Goal: Answer question/provide support: Share knowledge or assist other users

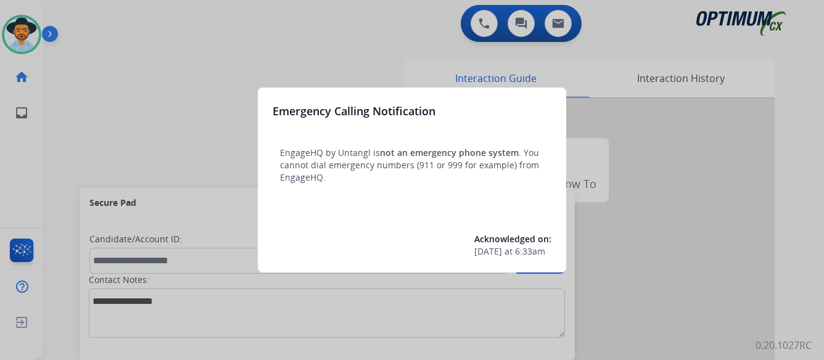
click at [715, 184] on div at bounding box center [412, 180] width 824 height 360
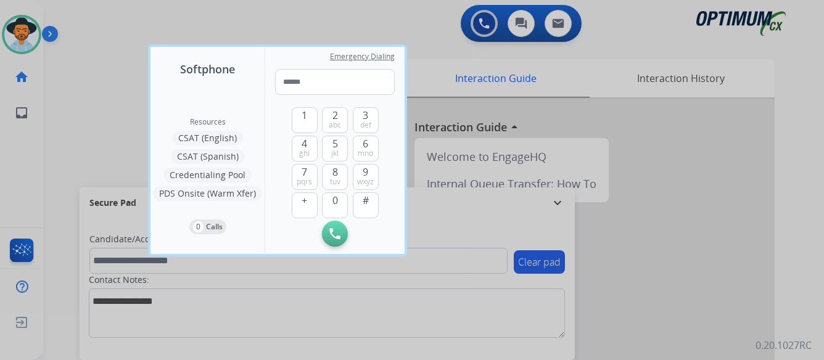
click at [671, 211] on div at bounding box center [412, 180] width 824 height 360
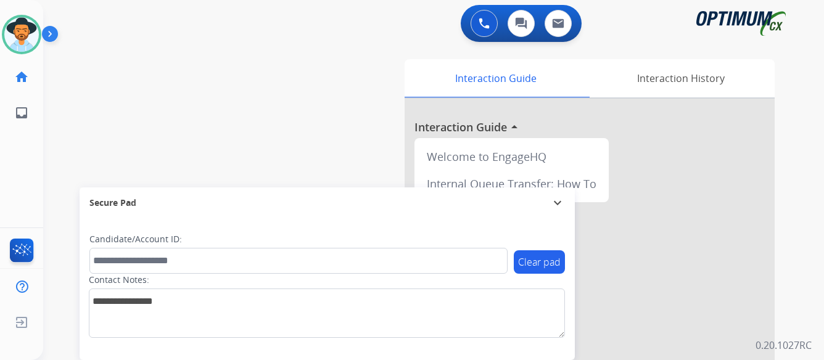
click at [49, 35] on img at bounding box center [52, 36] width 21 height 23
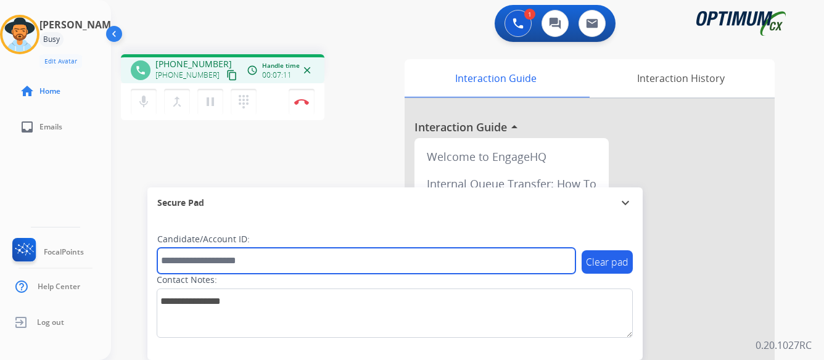
paste input "*******"
type input "*******"
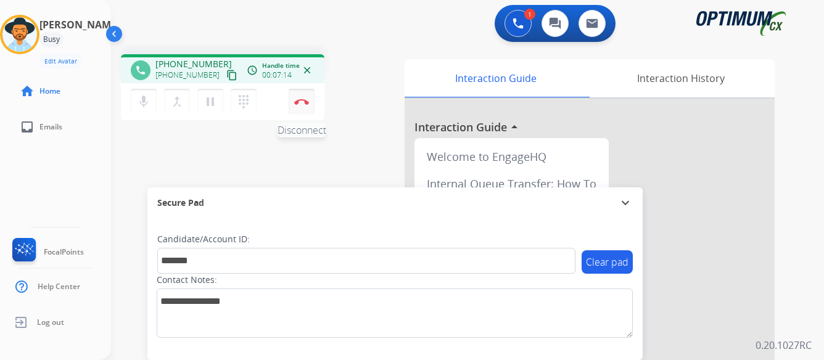
click at [300, 102] on img at bounding box center [301, 102] width 15 height 6
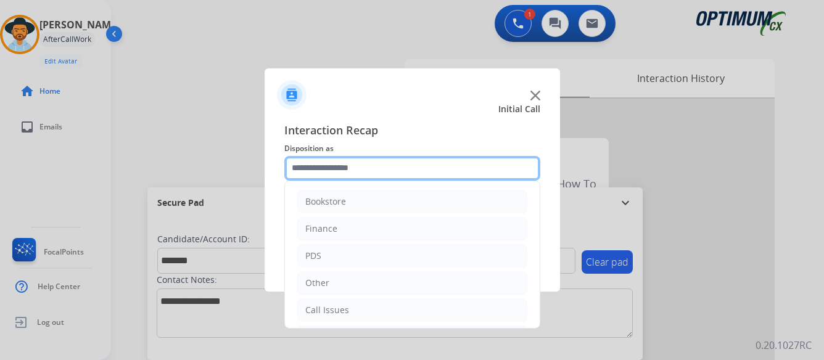
click at [463, 165] on input "text" at bounding box center [412, 168] width 256 height 25
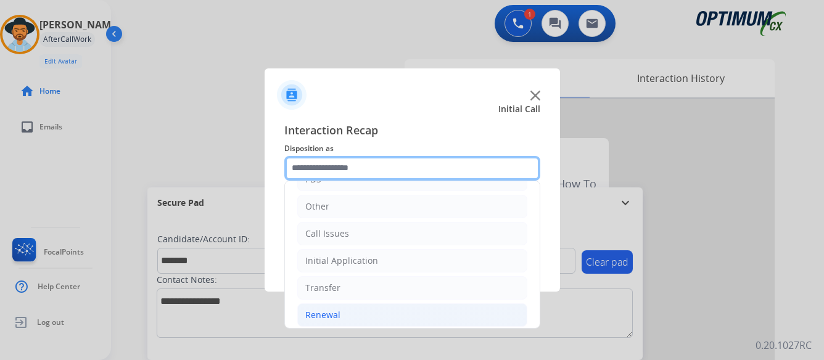
scroll to position [84, 0]
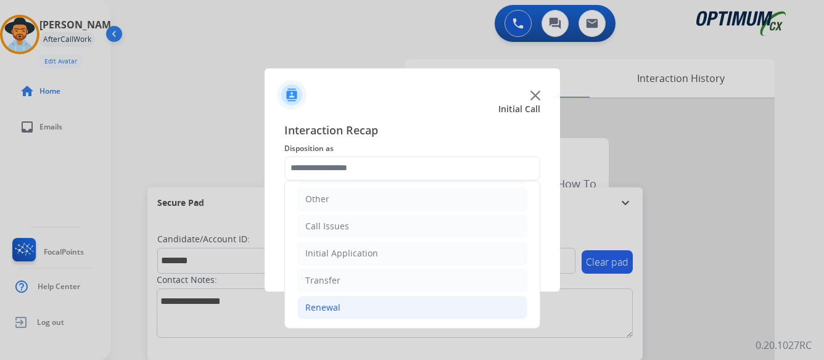
click at [353, 307] on li "Renewal" at bounding box center [412, 307] width 230 height 23
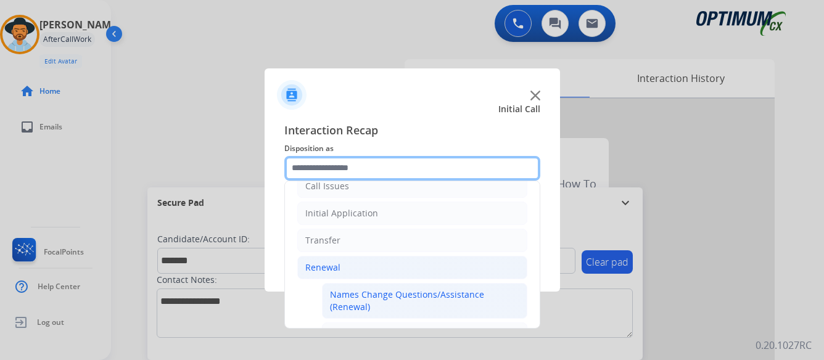
scroll to position [146, 0]
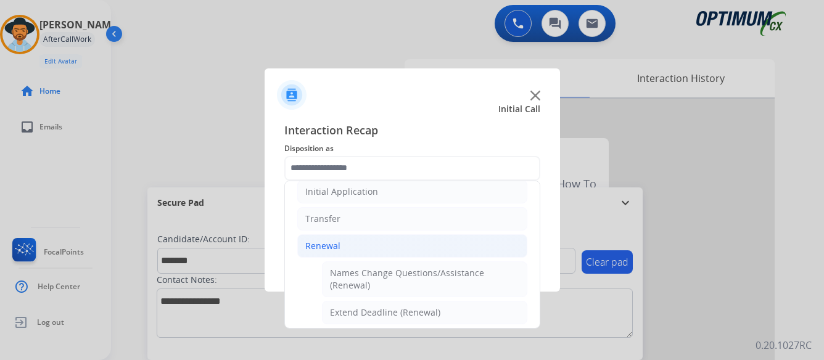
click at [316, 241] on div "Renewal" at bounding box center [322, 246] width 35 height 12
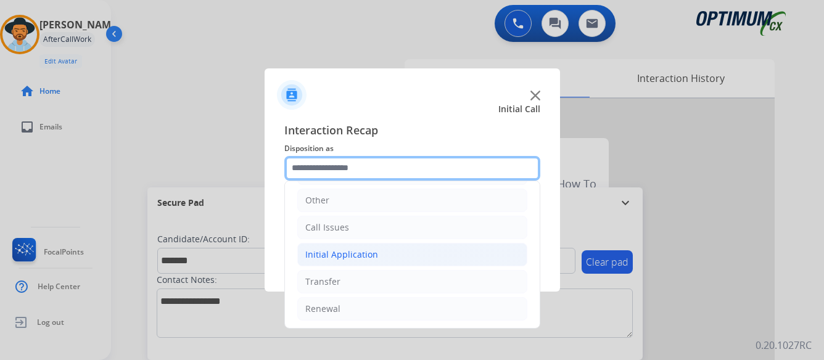
scroll to position [84, 0]
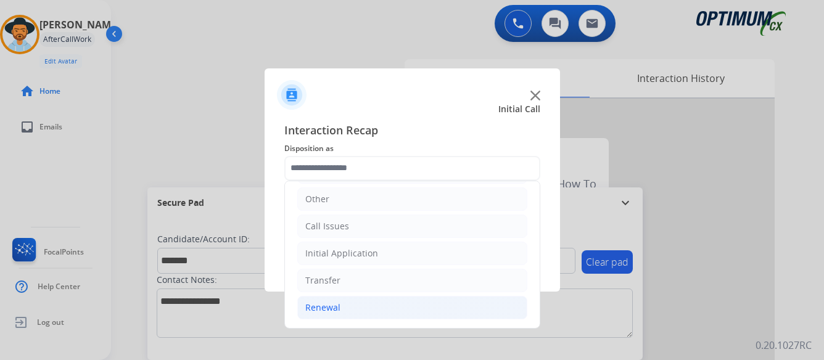
click at [318, 305] on div "Renewal" at bounding box center [322, 308] width 35 height 12
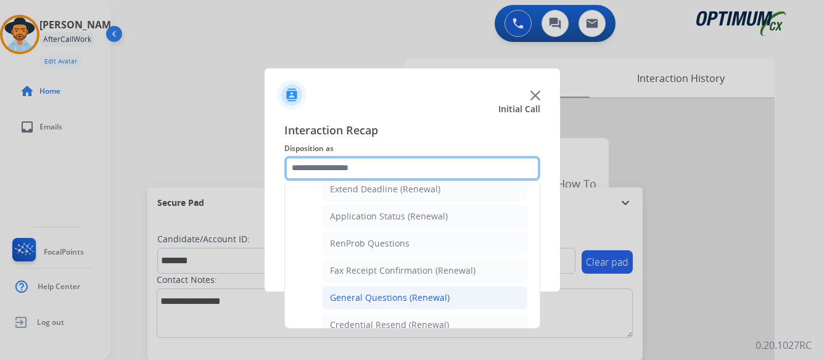
scroll to position [331, 0]
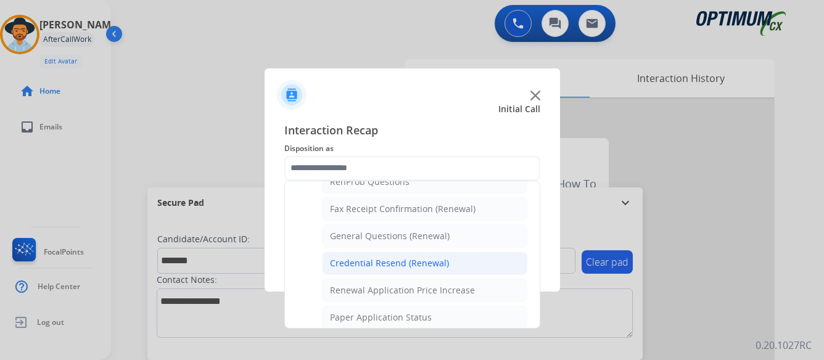
click at [394, 262] on div "Credential Resend (Renewal)" at bounding box center [389, 263] width 119 height 12
type input "**********"
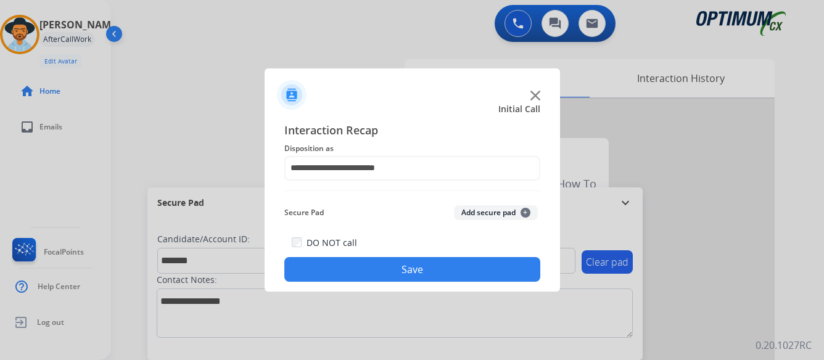
click at [406, 271] on button "Save" at bounding box center [412, 269] width 256 height 25
